Goal: Information Seeking & Learning: Understand process/instructions

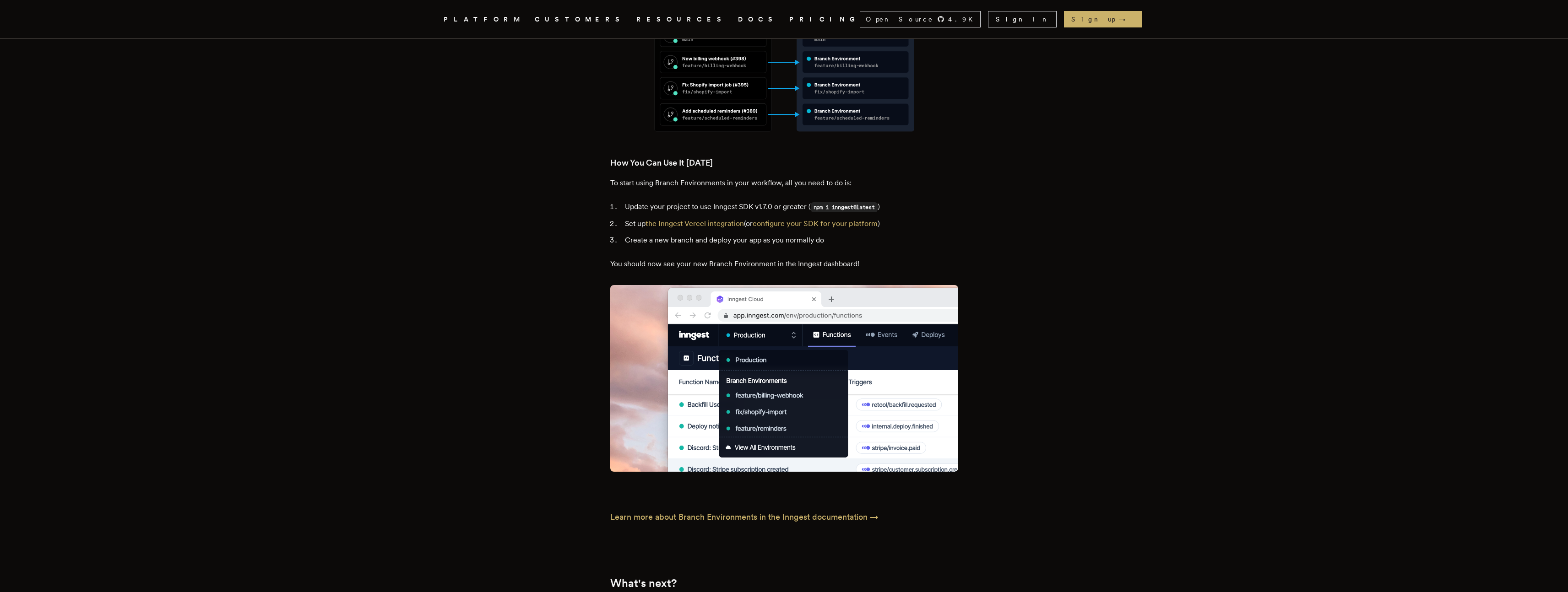
scroll to position [1104, 0]
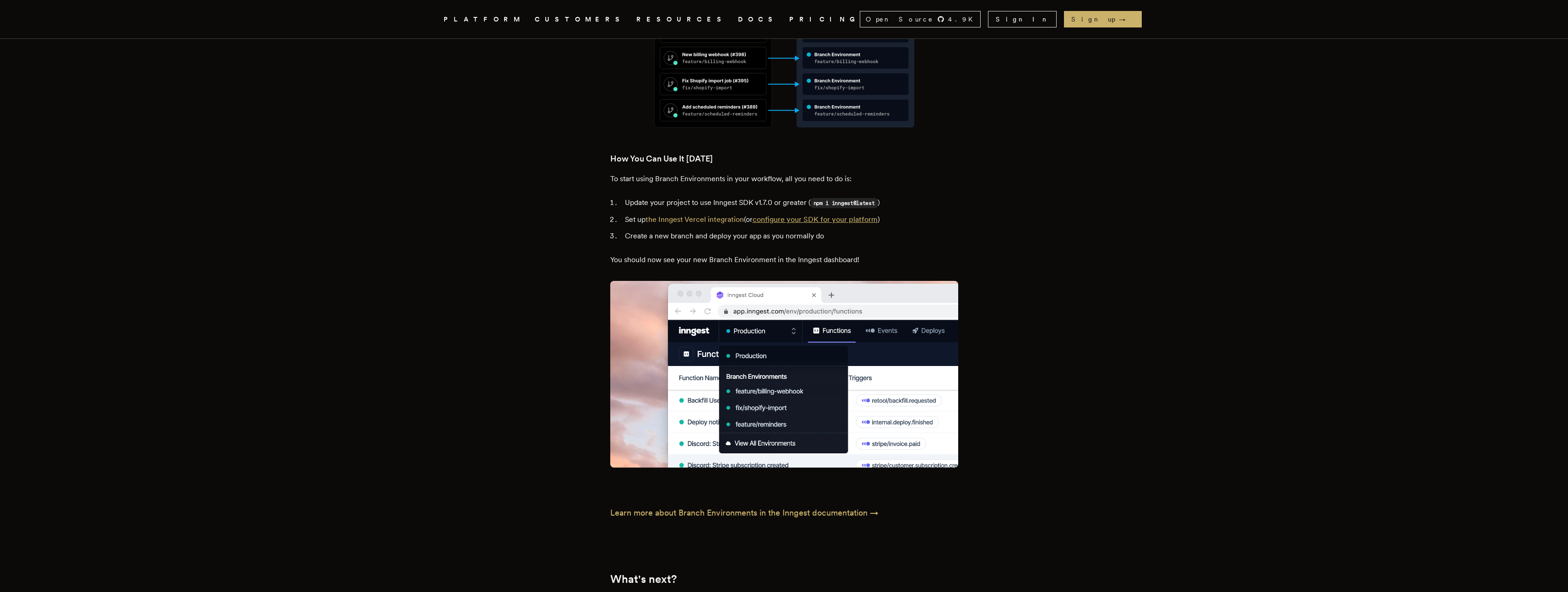
click at [802, 215] on link "configure your SDK for your platform" at bounding box center [815, 219] width 125 height 9
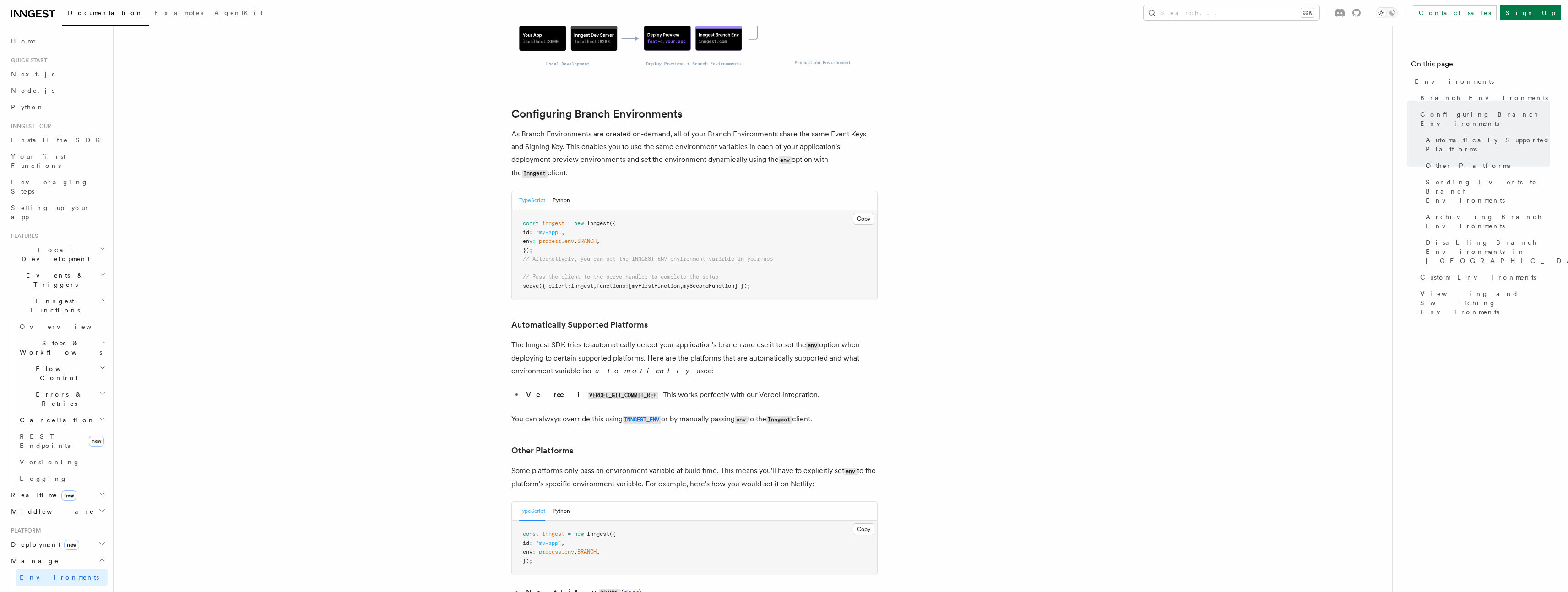
scroll to position [786, 0]
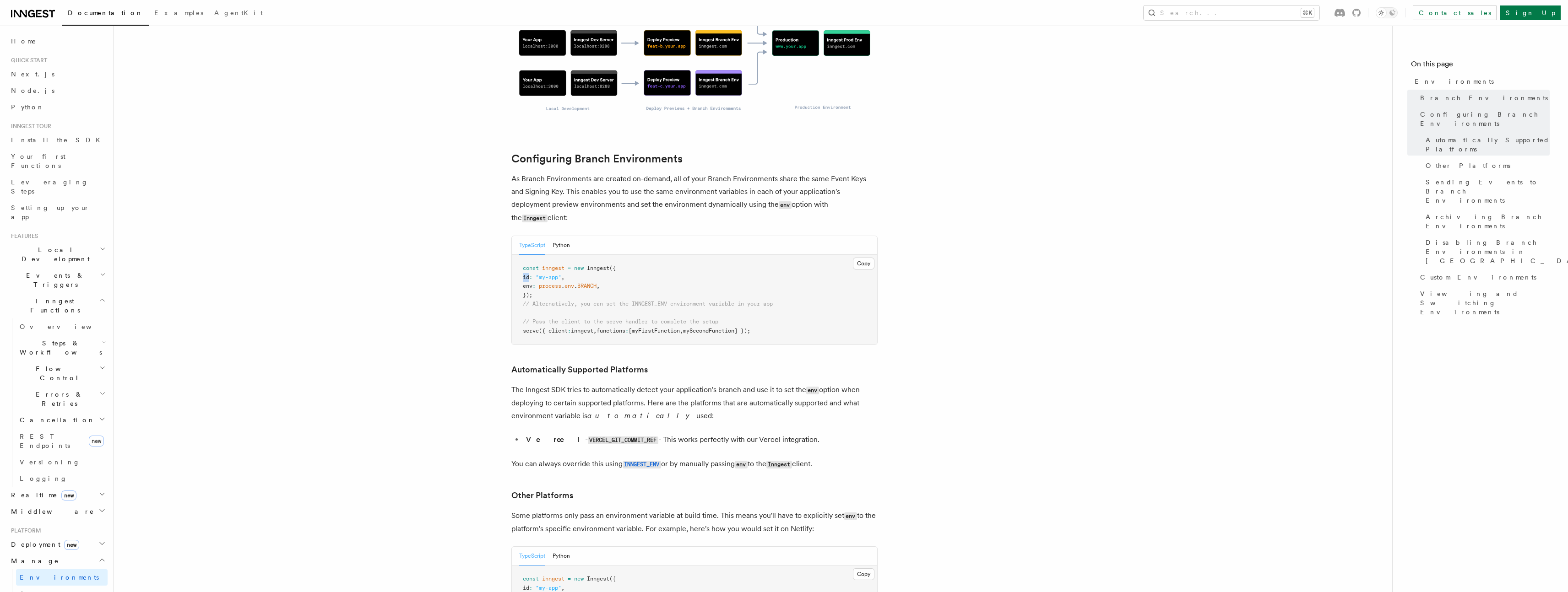
drag, startPoint x: 524, startPoint y: 225, endPoint x: 529, endPoint y: 229, distance: 6.4
click at [529, 274] on span "id" at bounding box center [526, 277] width 6 height 6
click at [596, 255] on pre "const inngest = new Inngest ({ id : "my-app" , env : process . env . BRANCH , }…" at bounding box center [694, 300] width 365 height 90
drag, startPoint x: 523, startPoint y: 212, endPoint x: 612, endPoint y: 233, distance: 91.4
click at [631, 255] on pre "const inngest = new Inngest ({ id : "my-app" , env : process . env . BRANCH , }…" at bounding box center [694, 300] width 365 height 90
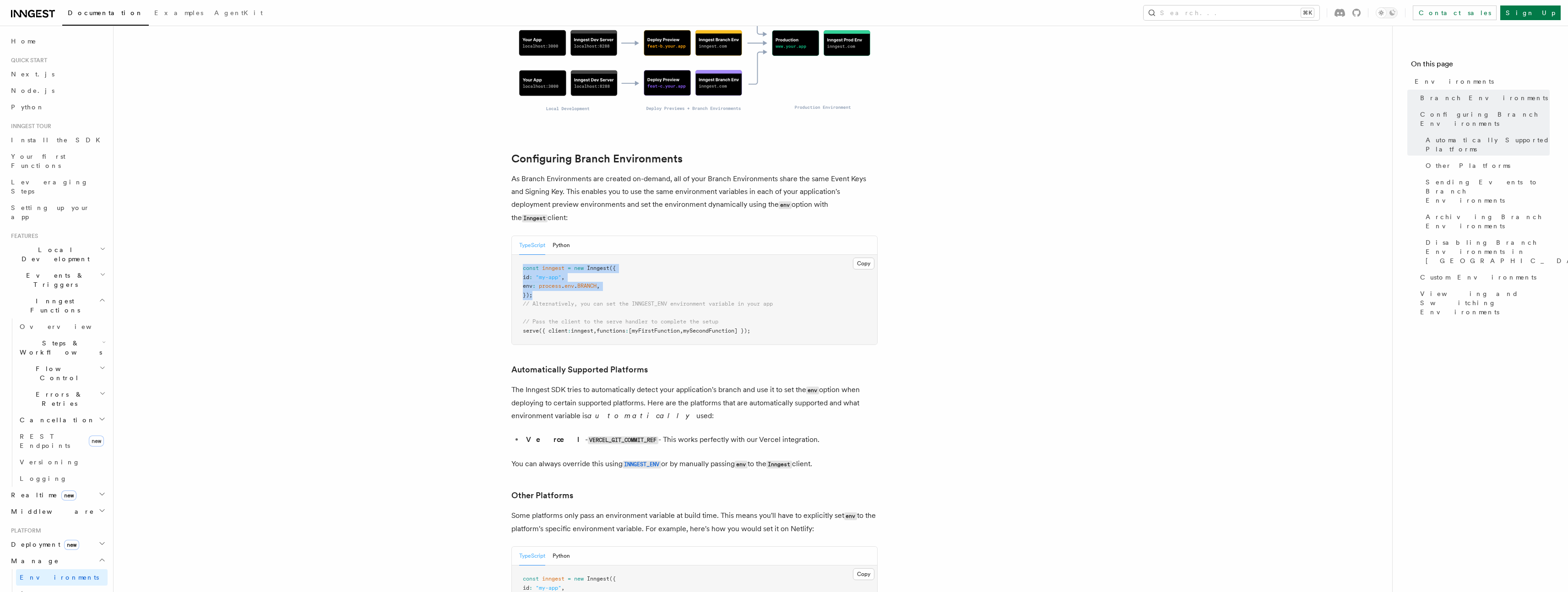
click at [612, 255] on pre "const inngest = new Inngest ({ id : "my-app" , env : process . env . BRANCH , }…" at bounding box center [694, 300] width 365 height 90
drag, startPoint x: 621, startPoint y: 236, endPoint x: 521, endPoint y: 216, distance: 102.0
click at [521, 255] on pre "const inngest = new Inngest ({ id : "my-app" , env : process . env . BRANCH , }…" at bounding box center [694, 300] width 365 height 90
click at [521, 255] on pre "const inngest = new Inngest ({ id : "my-app" , env : process . env . BRANCH , }…" at bounding box center [694, 300] width 365 height 90
click at [859, 258] on button "Copy Copied" at bounding box center [864, 263] width 21 height 12
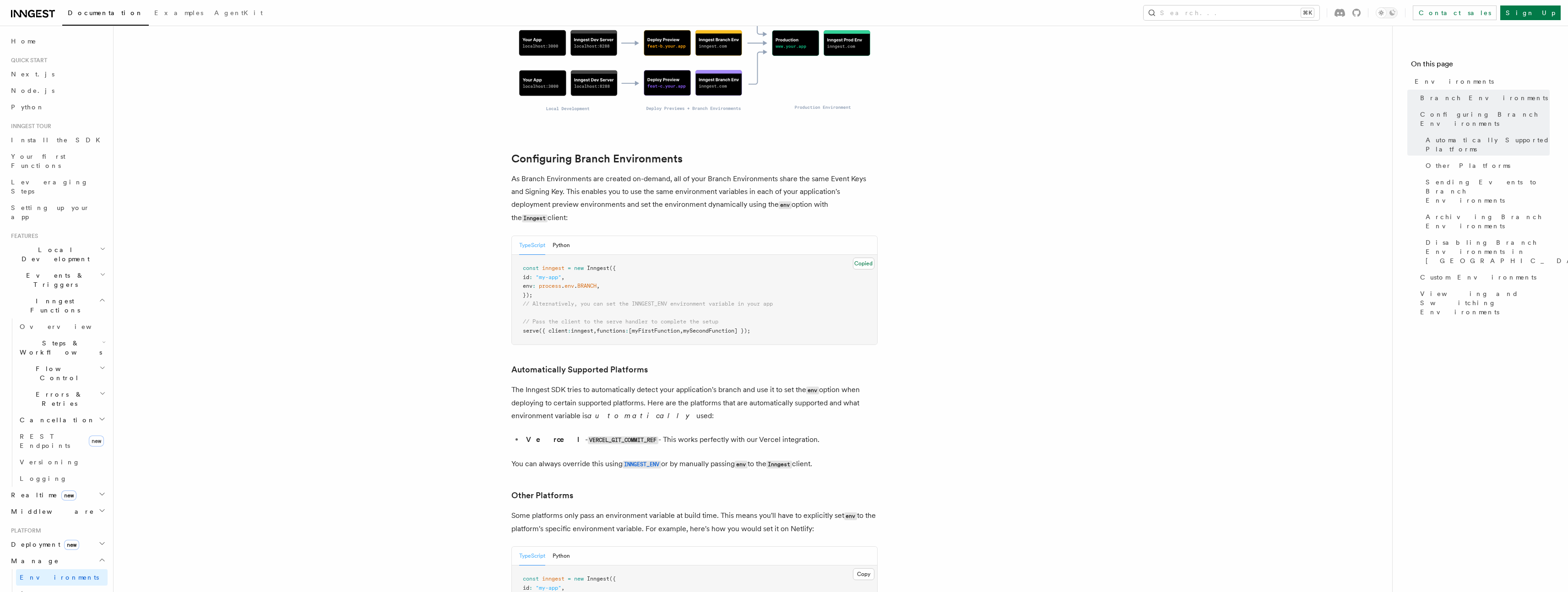
click at [946, 289] on article "Platform Manage Environments Inngest accounts all have multiple environments th…" at bounding box center [753, 554] width 1249 height 2601
click at [726, 434] on li "Vercel - VERCEL_GIT_COMMIT_REF - This works perfectly with our Vercel integrati…" at bounding box center [700, 440] width 354 height 13
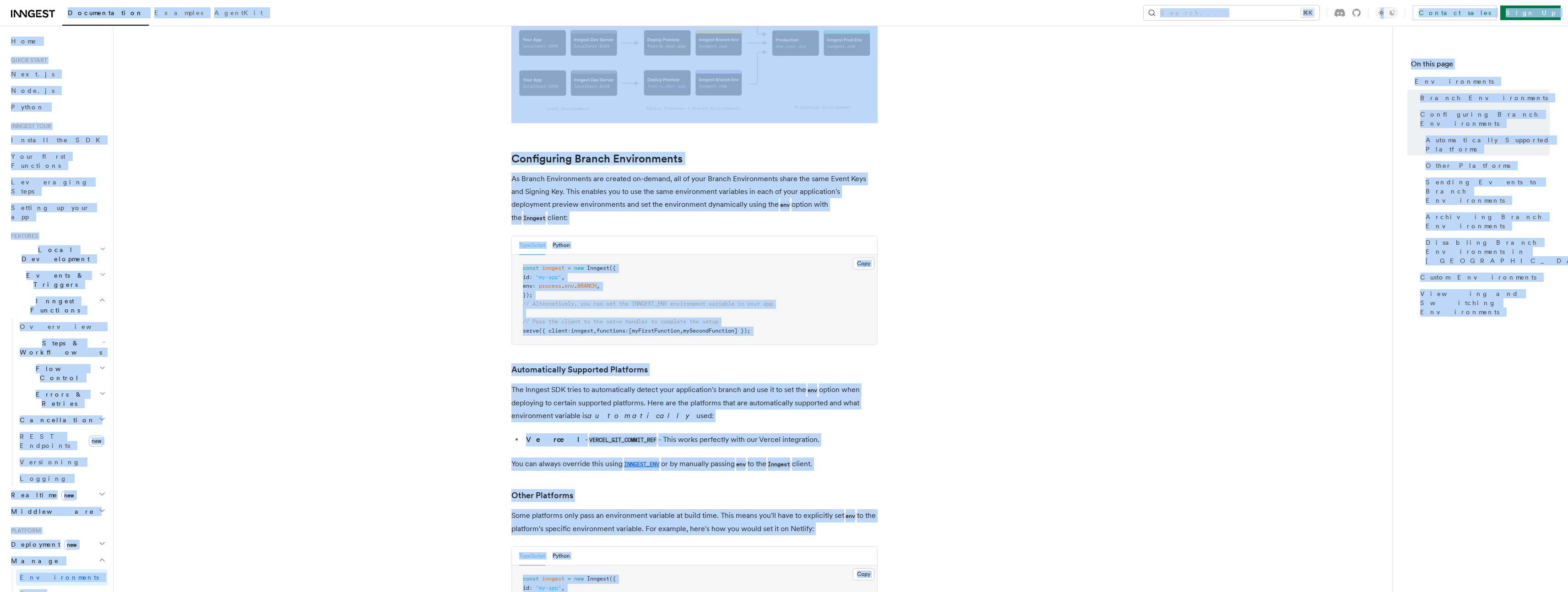
copy div "Documentation Examples AgentKit Search... ⌘K Contact sales Sign Up Search... Do…"
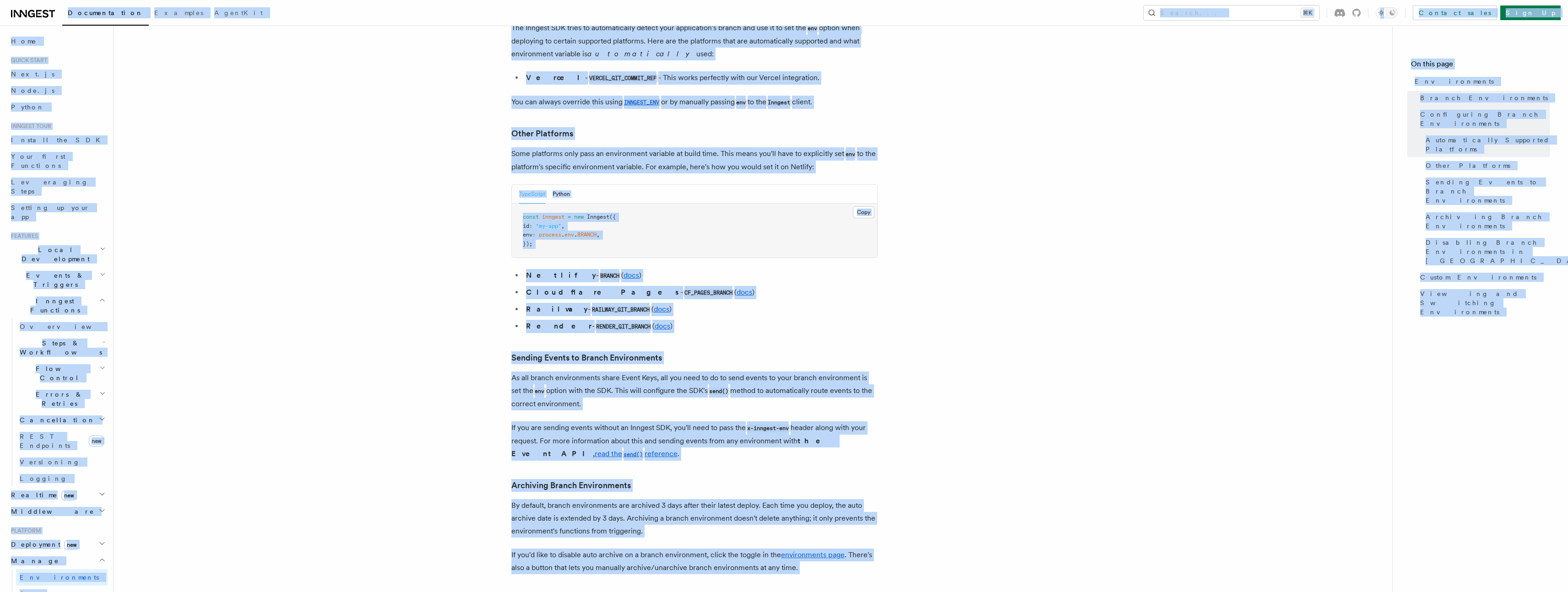
scroll to position [1240, 0]
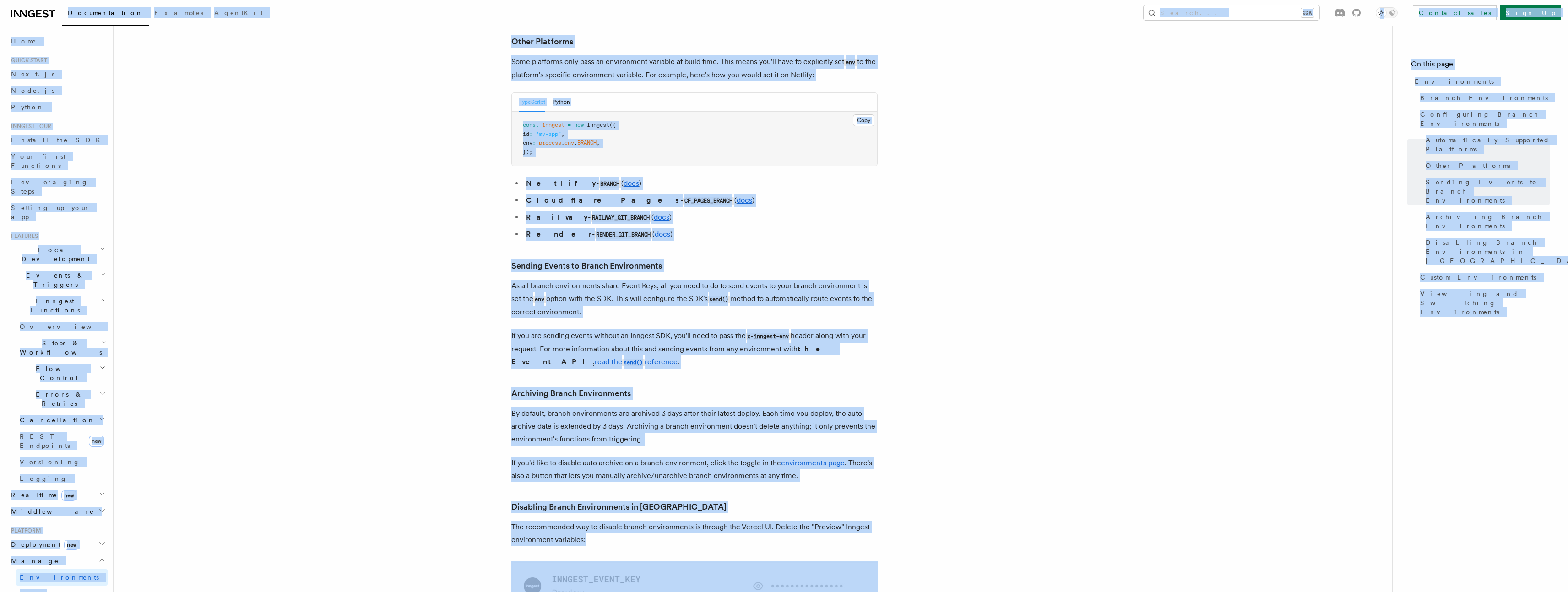
click at [980, 416] on article "Platform Manage Environments Inngest accounts all have multiple environments th…" at bounding box center [753, 100] width 1249 height 2601
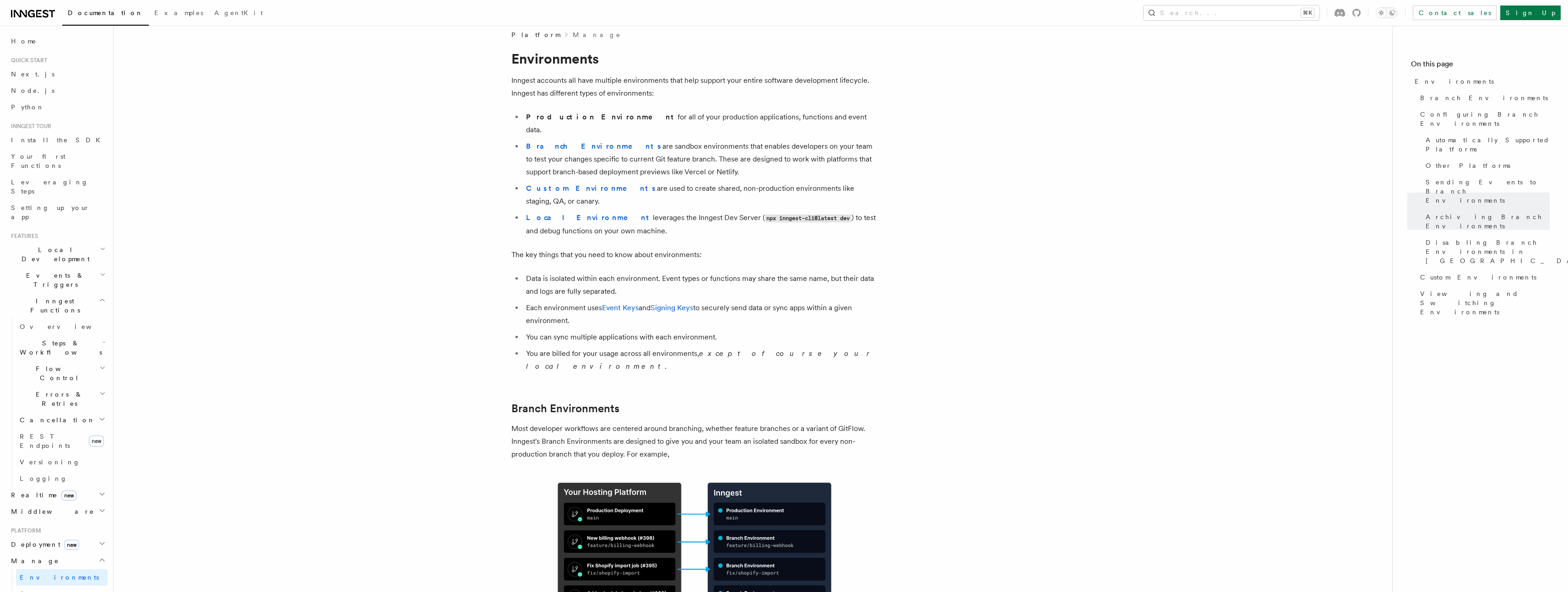
scroll to position [0, 0]
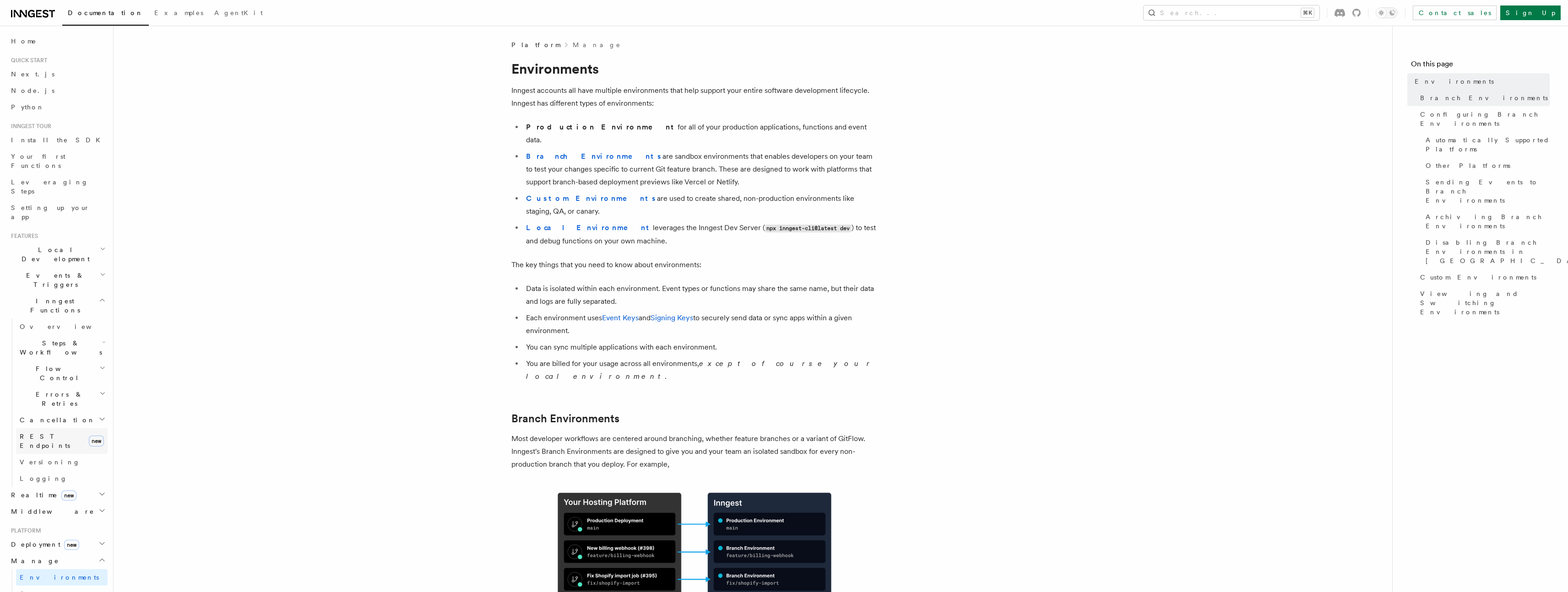
click at [62, 428] on link "REST Endpoints new" at bounding box center [62, 441] width 91 height 26
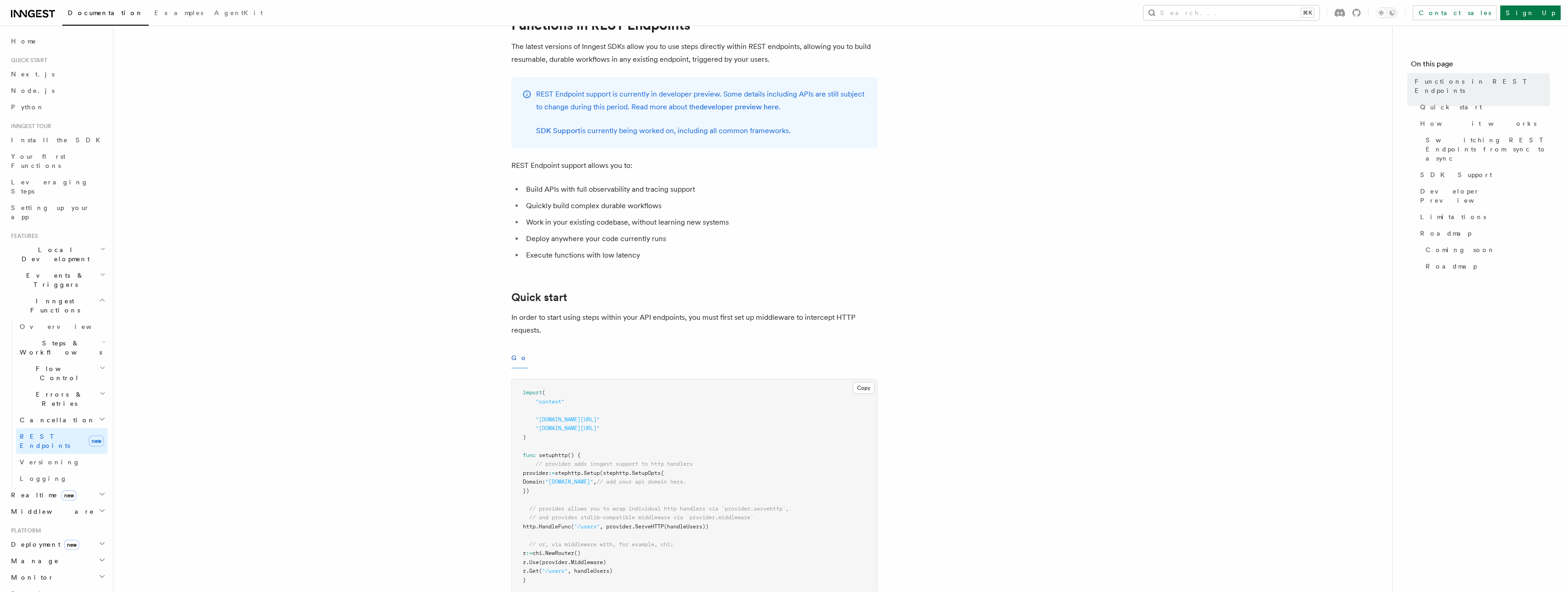
scroll to position [158, 0]
